Goal: Information Seeking & Learning: Understand process/instructions

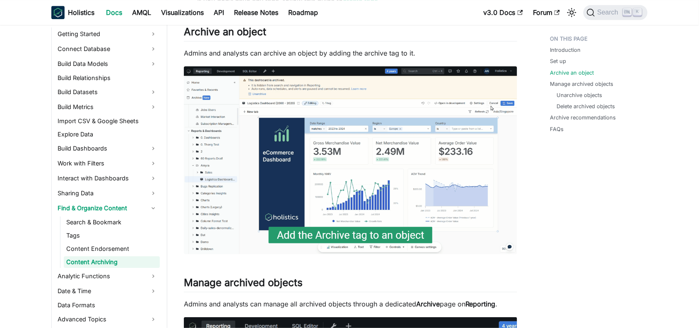
scroll to position [616, 0]
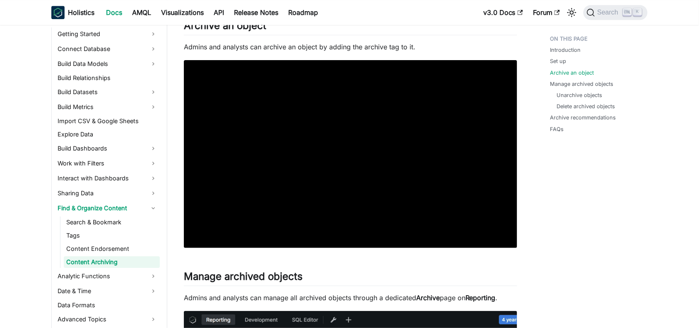
click at [392, 131] on img at bounding box center [350, 154] width 333 height 188
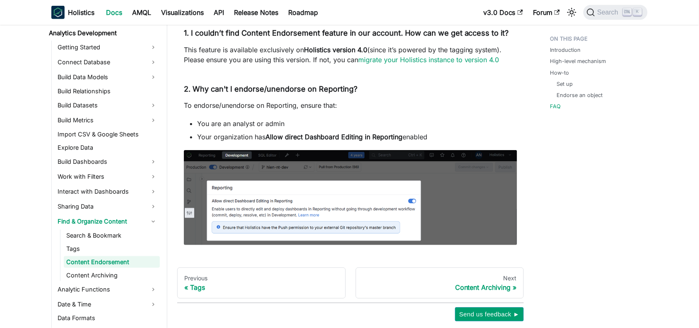
scroll to position [1131, 0]
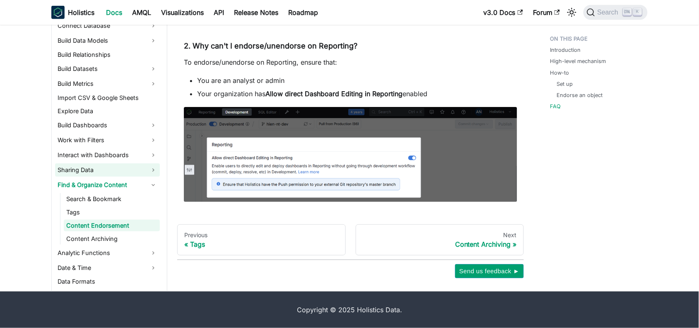
click at [89, 168] on link "Sharing Data" at bounding box center [107, 169] width 105 height 13
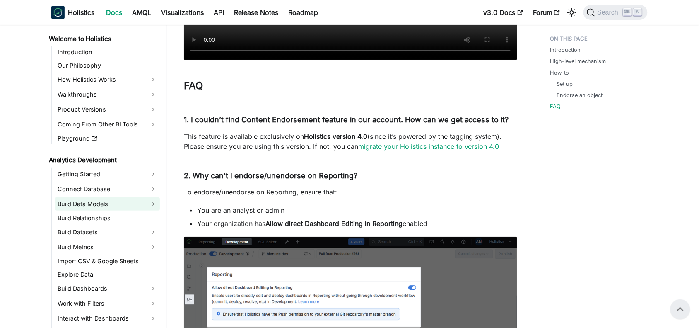
scroll to position [976, 0]
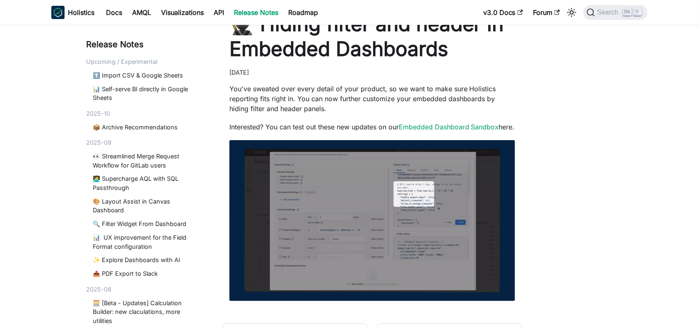
scroll to position [52, 0]
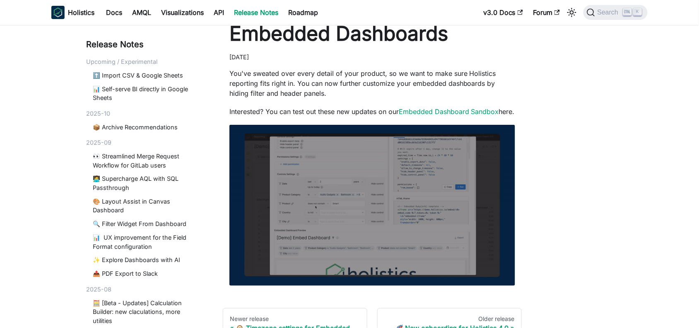
click at [429, 175] on img at bounding box center [372, 205] width 286 height 161
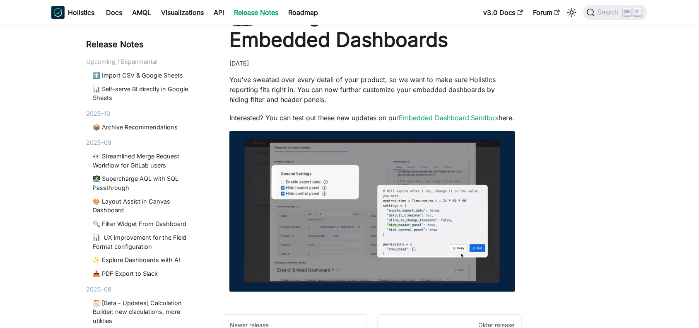
scroll to position [41, 0]
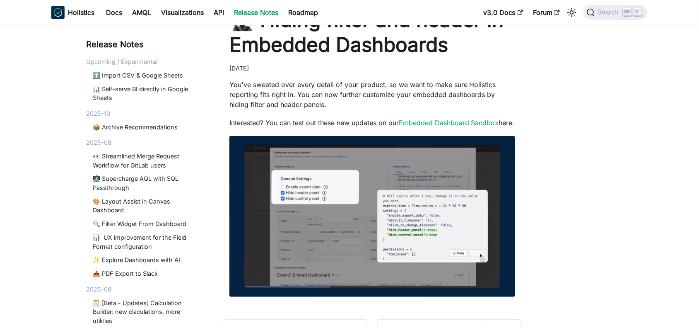
click at [446, 182] on img at bounding box center [372, 216] width 286 height 161
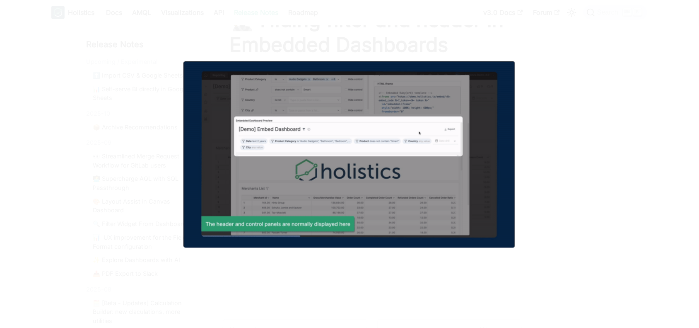
click at [326, 207] on img at bounding box center [349, 154] width 331 height 186
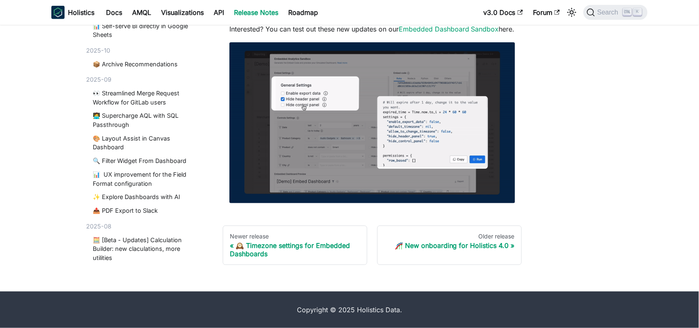
scroll to position [144, 0]
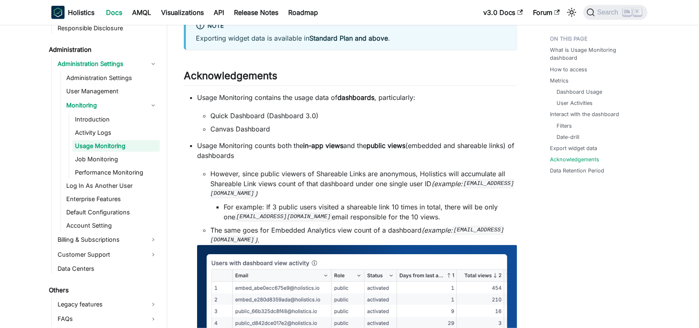
scroll to position [1087, 0]
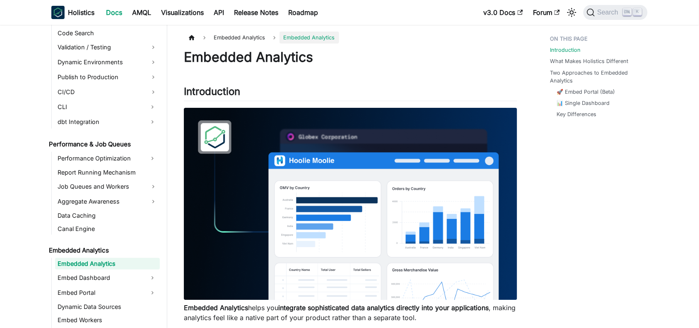
scroll to position [660, 0]
